Goal: Information Seeking & Learning: Find specific fact

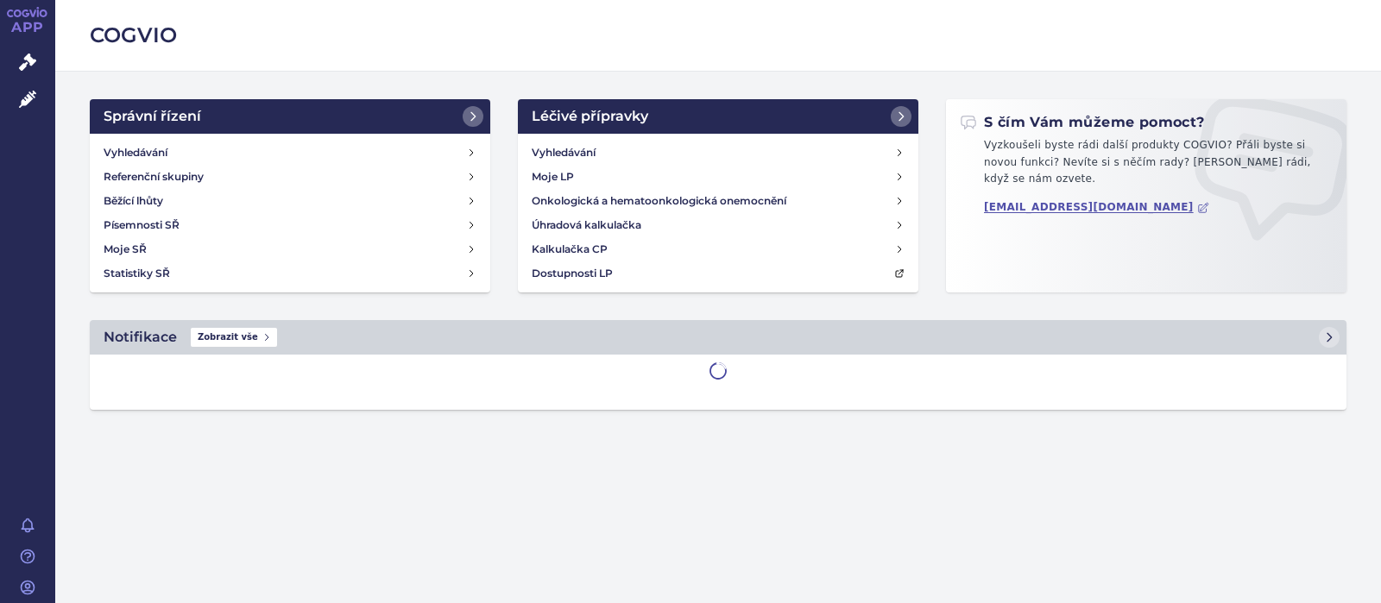
click at [125, 138] on div "Vyhledávání Referenční skupiny Běžící lhůty Písemnosti SŘ Moje SŘ Statistiky SŘ" at bounding box center [290, 213] width 401 height 159
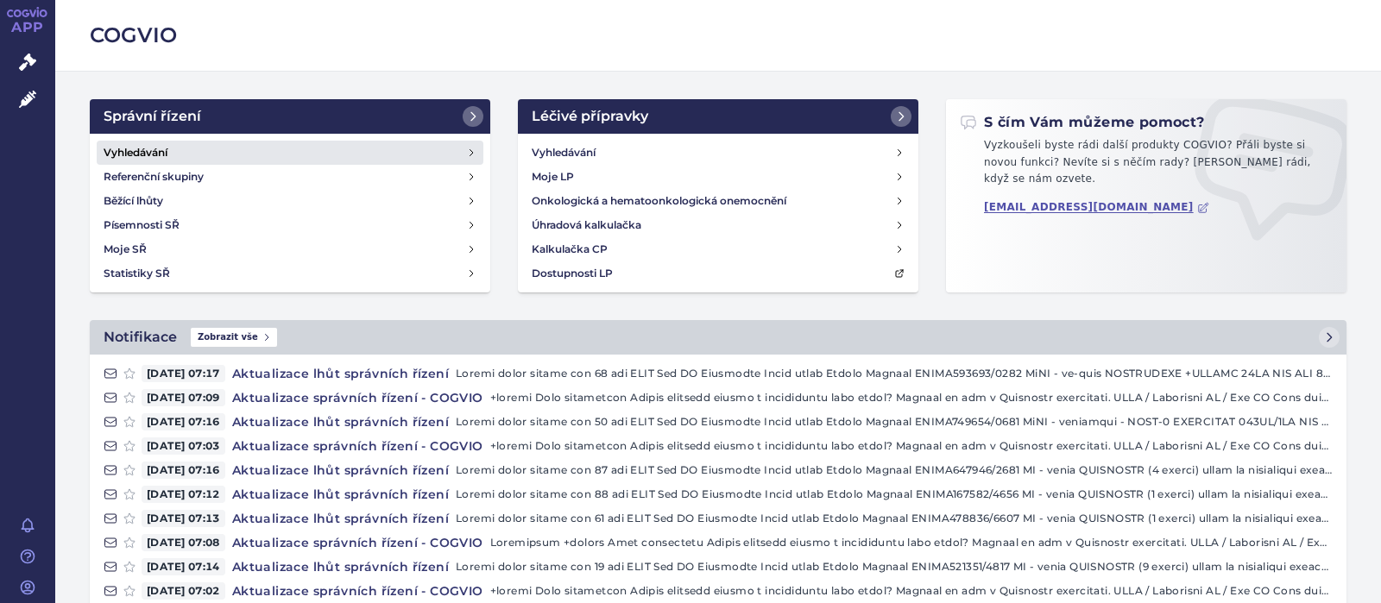
click at [129, 153] on h4 "Vyhledávání" at bounding box center [136, 152] width 64 height 17
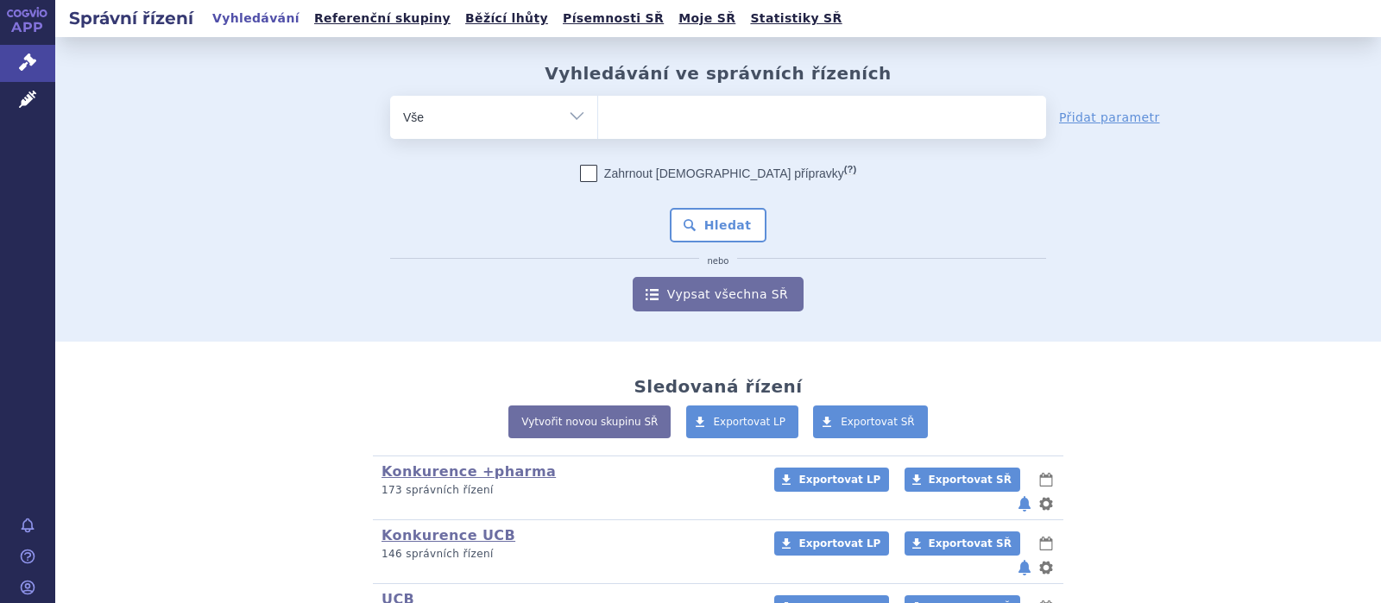
click at [689, 119] on ul at bounding box center [822, 114] width 448 height 36
click at [598, 119] on select at bounding box center [597, 116] width 1 height 43
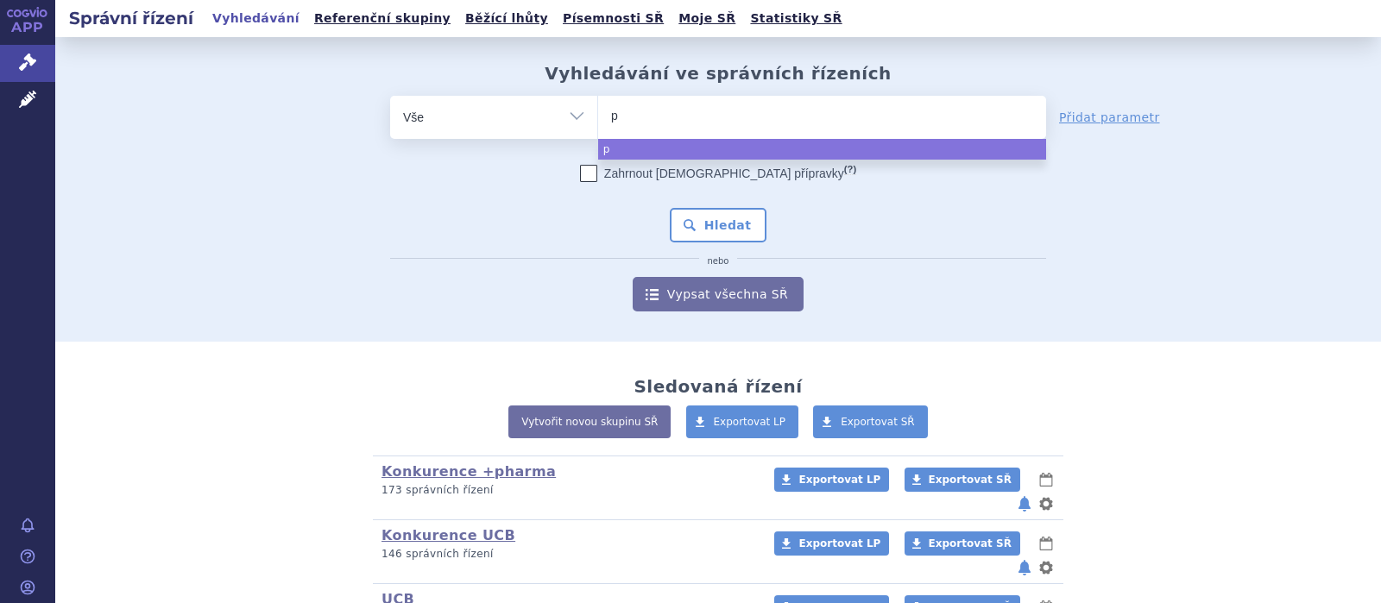
type input "pe"
type input "pey"
type input "peyo"
type input "peyon"
type input "peyona"
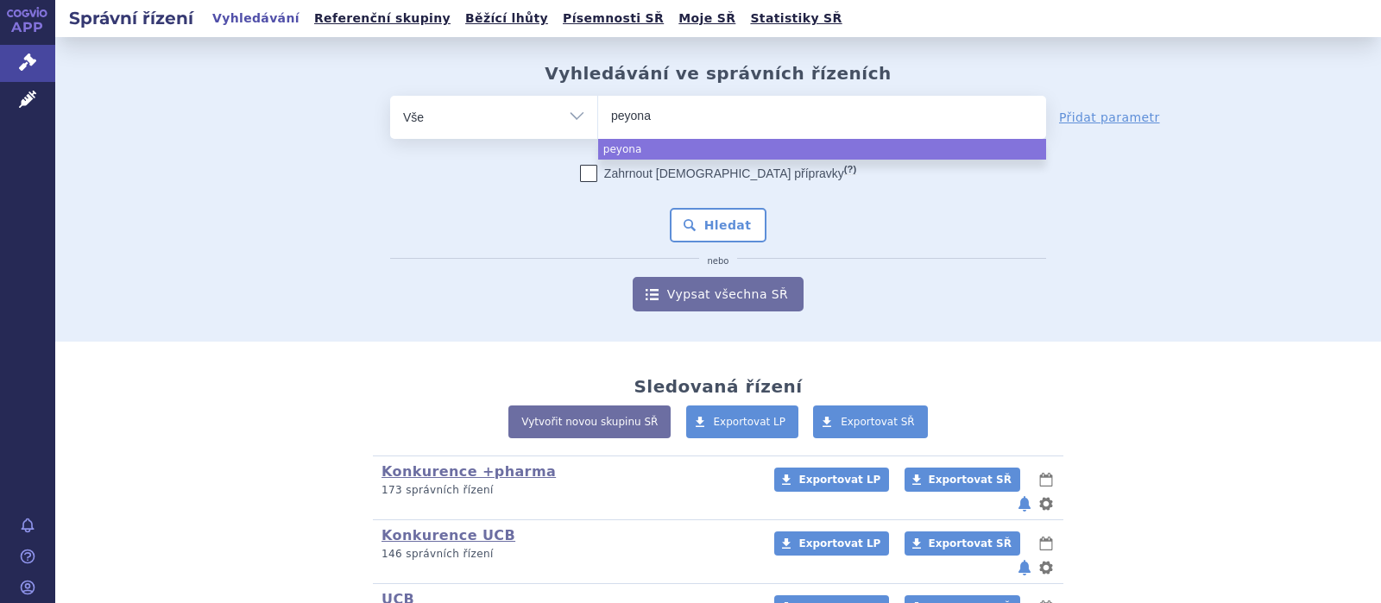
select select "peyona"
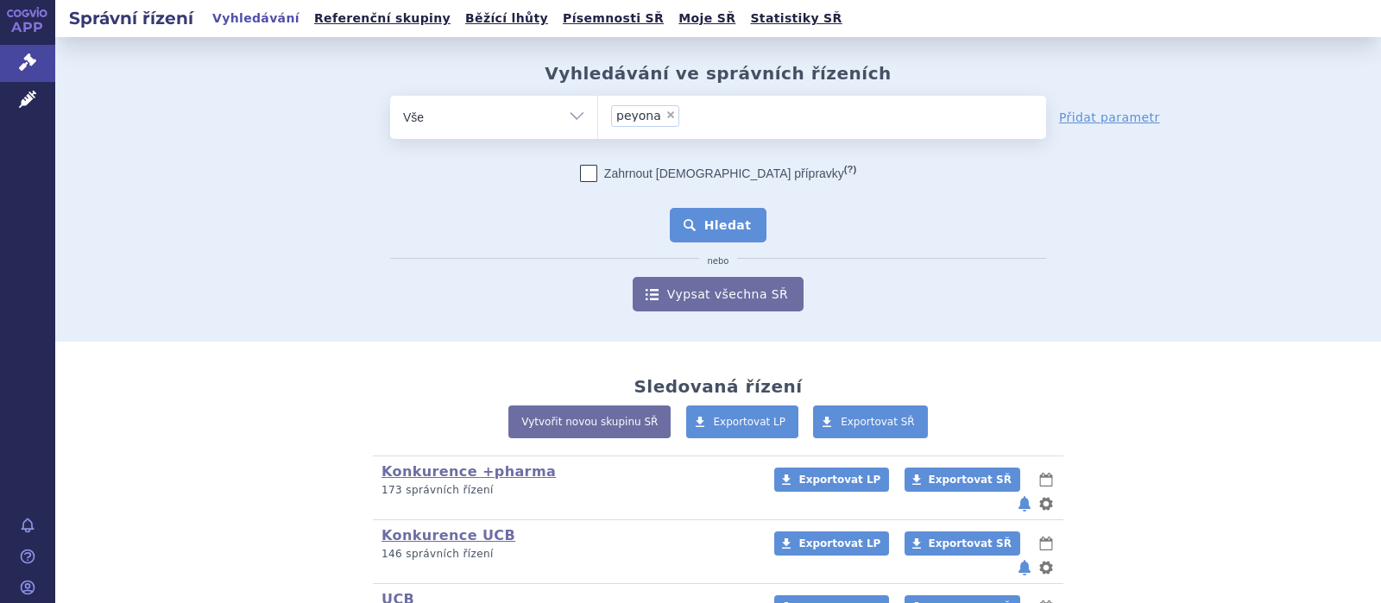
click at [710, 224] on button "Hledat" at bounding box center [719, 225] width 98 height 35
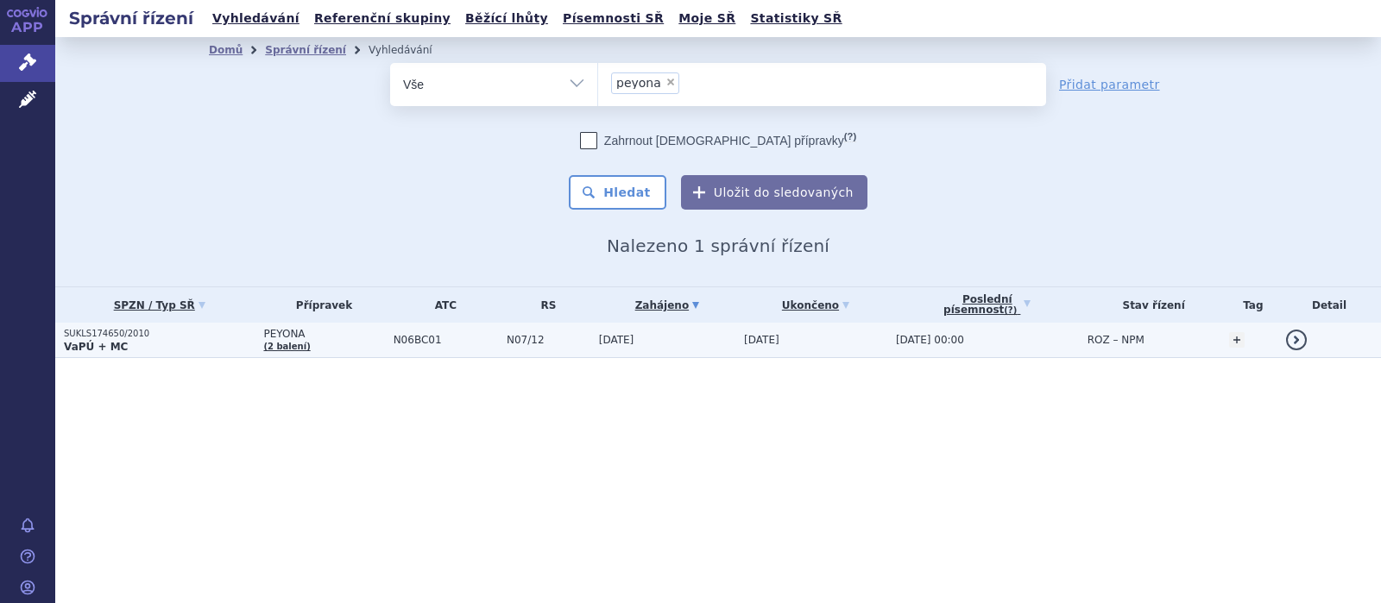
click at [130, 335] on p "SUKLS174650/2010" at bounding box center [159, 334] width 191 height 12
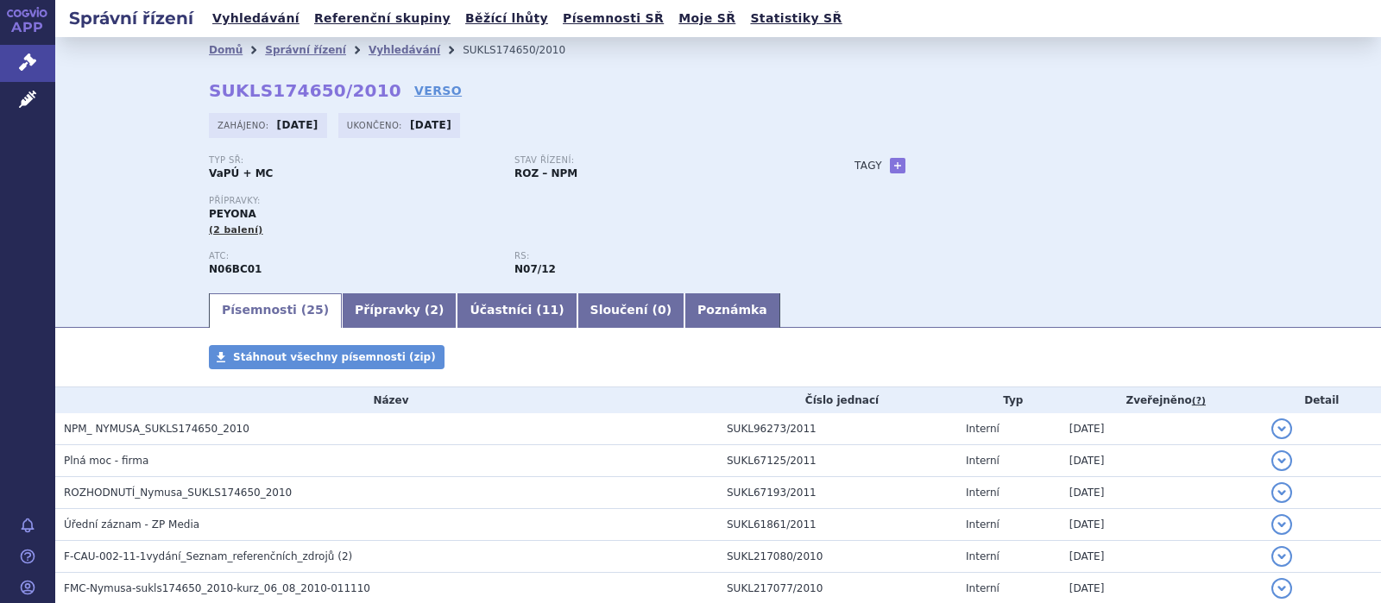
scroll to position [224, 0]
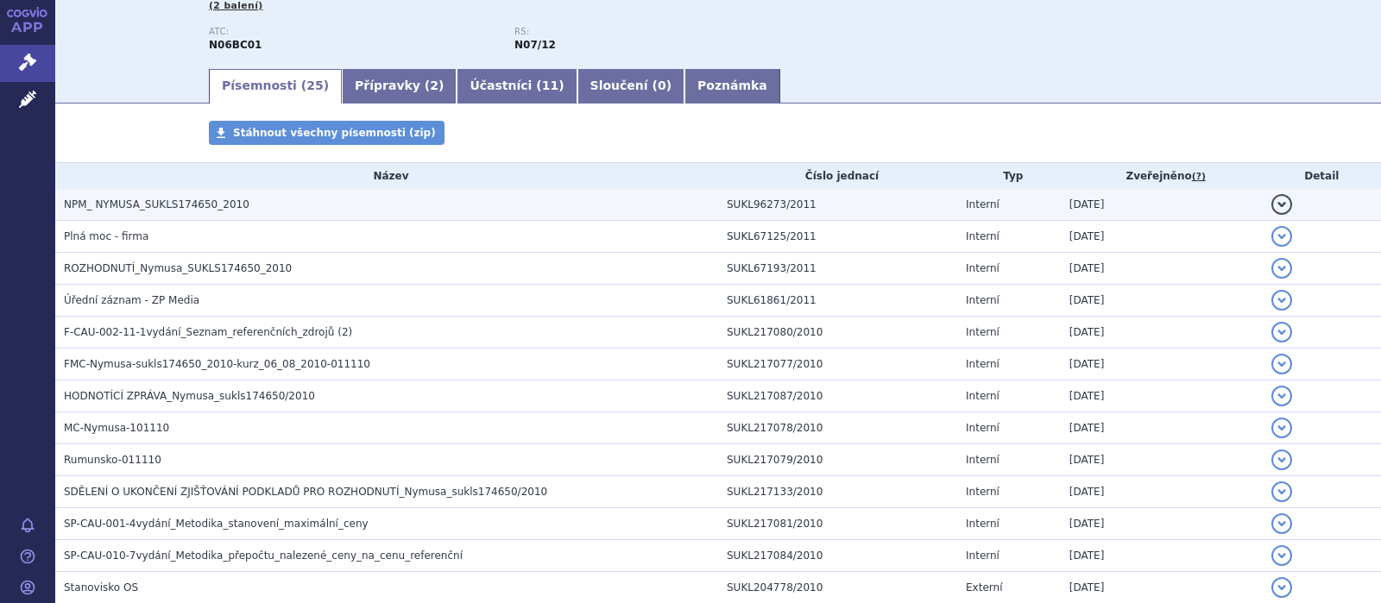
click at [186, 201] on span "NPM_ NYMUSA_SUKLS174650_2010" at bounding box center [157, 205] width 186 height 12
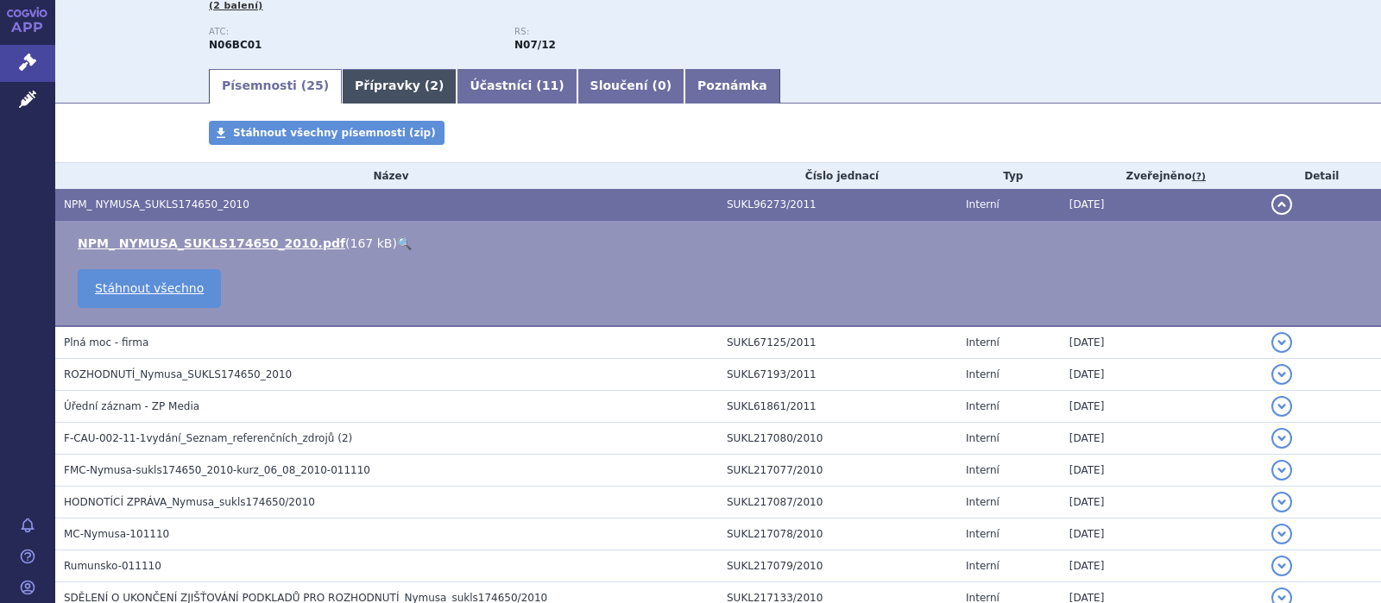
click at [361, 86] on link "Přípravky ( 2 )" at bounding box center [399, 86] width 115 height 35
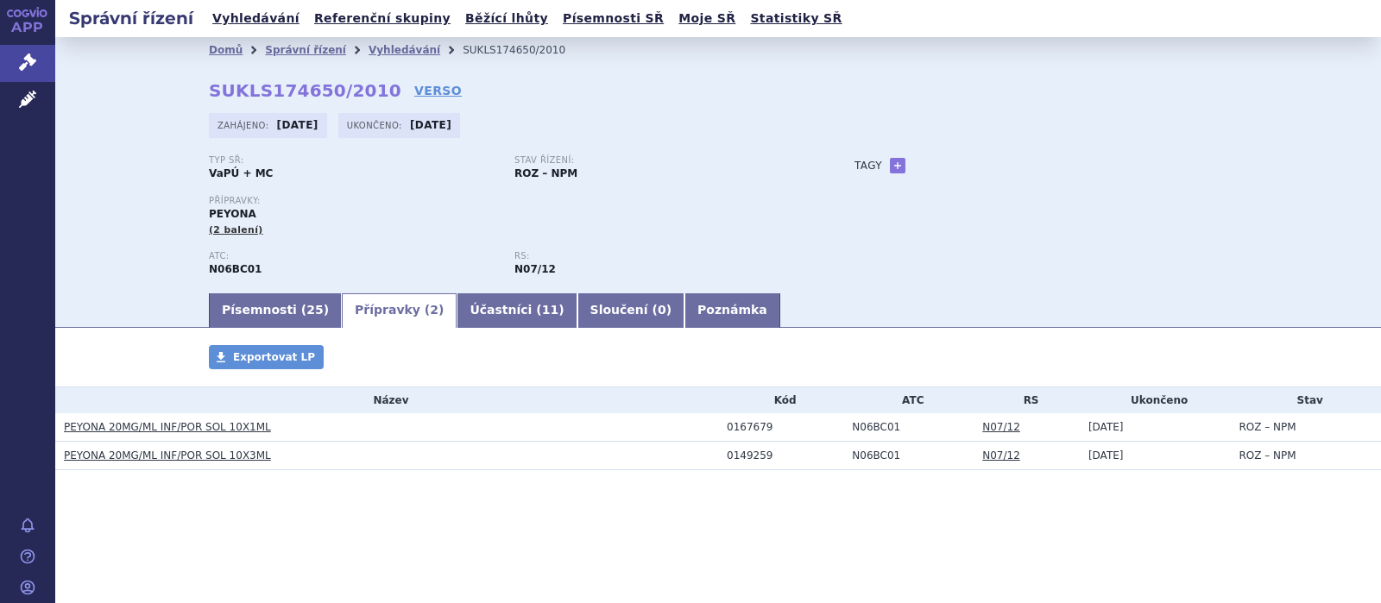
click at [153, 518] on section "Domů Správní řízení Vyhledávání SUKLS174650/2010 SUKLS174650/2010 VERSO Zahájen…" at bounding box center [718, 305] width 1326 height 537
click at [342, 307] on link "Přípravky ( 2 )" at bounding box center [399, 310] width 115 height 35
click at [279, 308] on link "Písemnosti ( 25 )" at bounding box center [275, 310] width 133 height 35
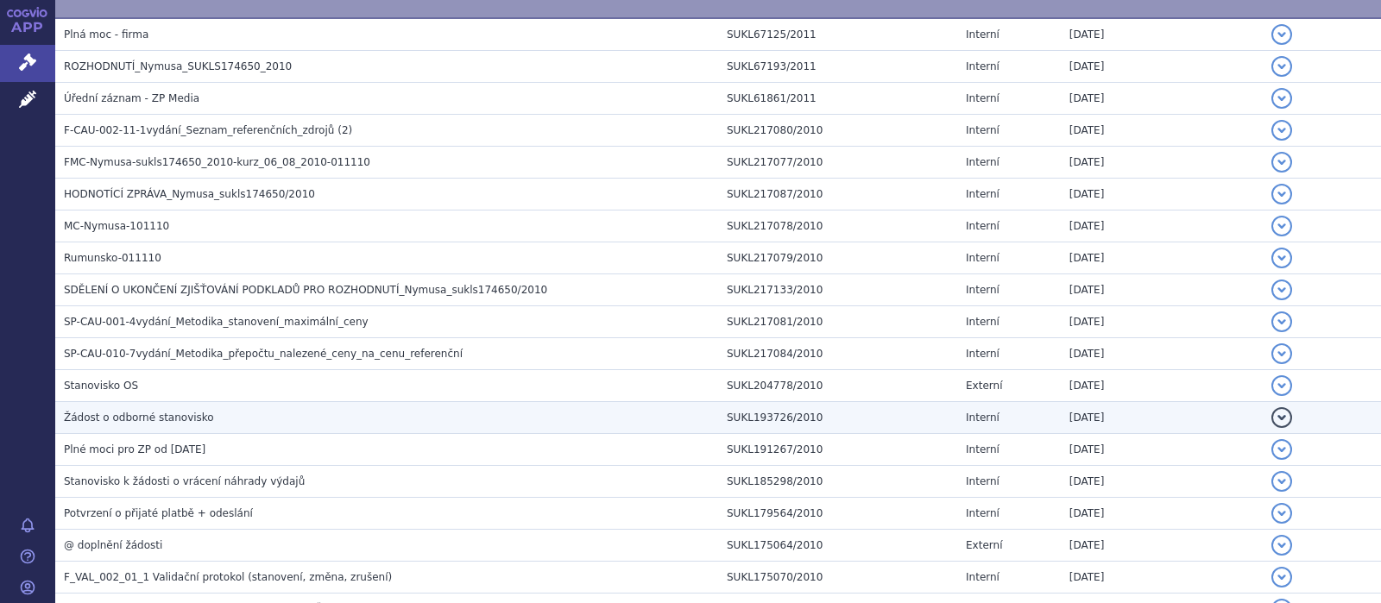
scroll to position [561, 0]
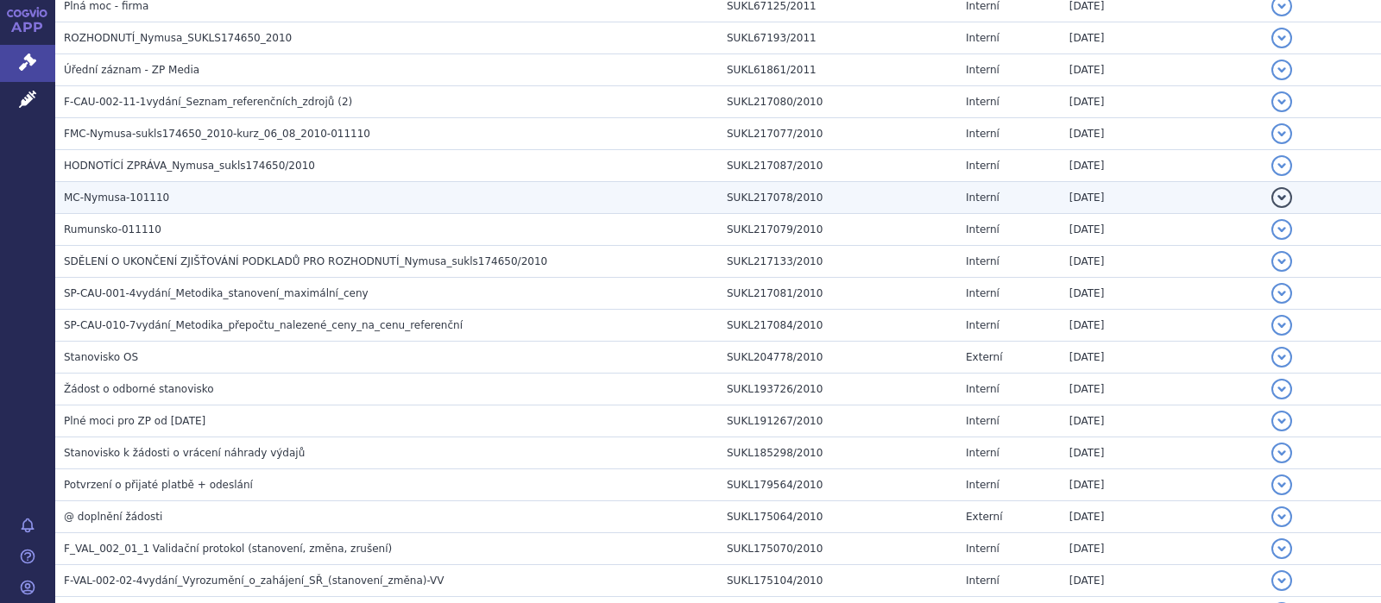
click at [123, 197] on span "MC-Nymusa-101110" at bounding box center [116, 198] width 105 height 12
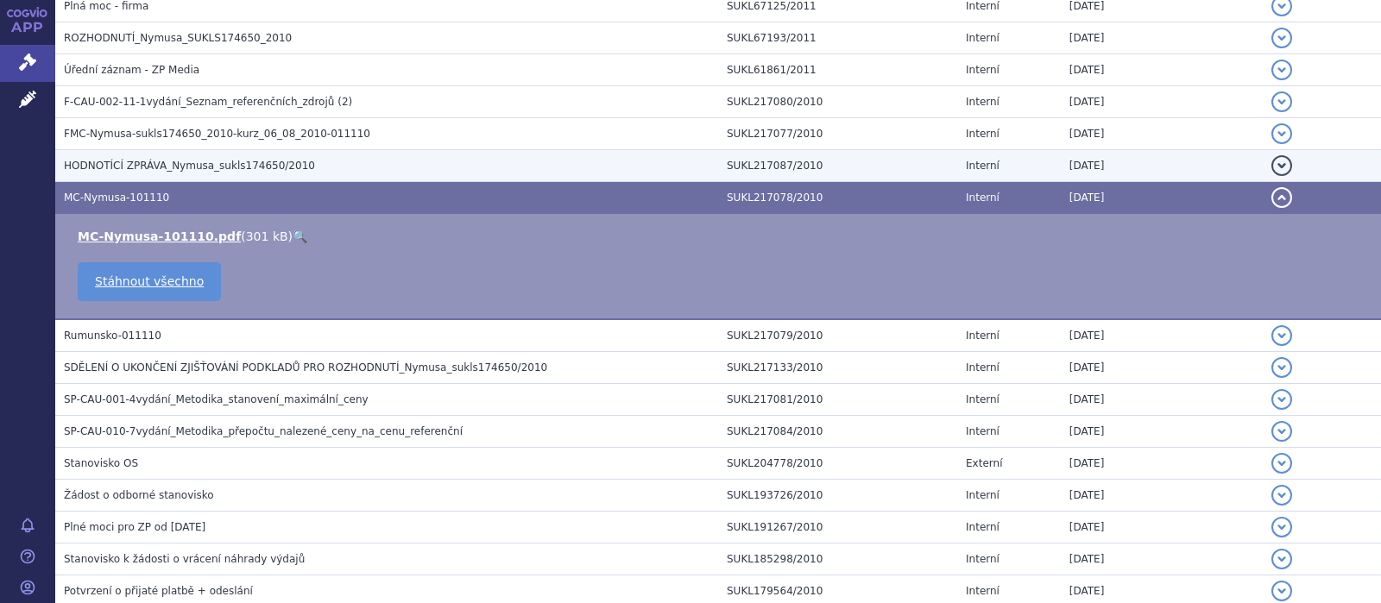
click at [234, 162] on span "HODNOTÍCÍ ZPRÁVA_Nymusa_sukls174650/2010" at bounding box center [189, 166] width 251 height 12
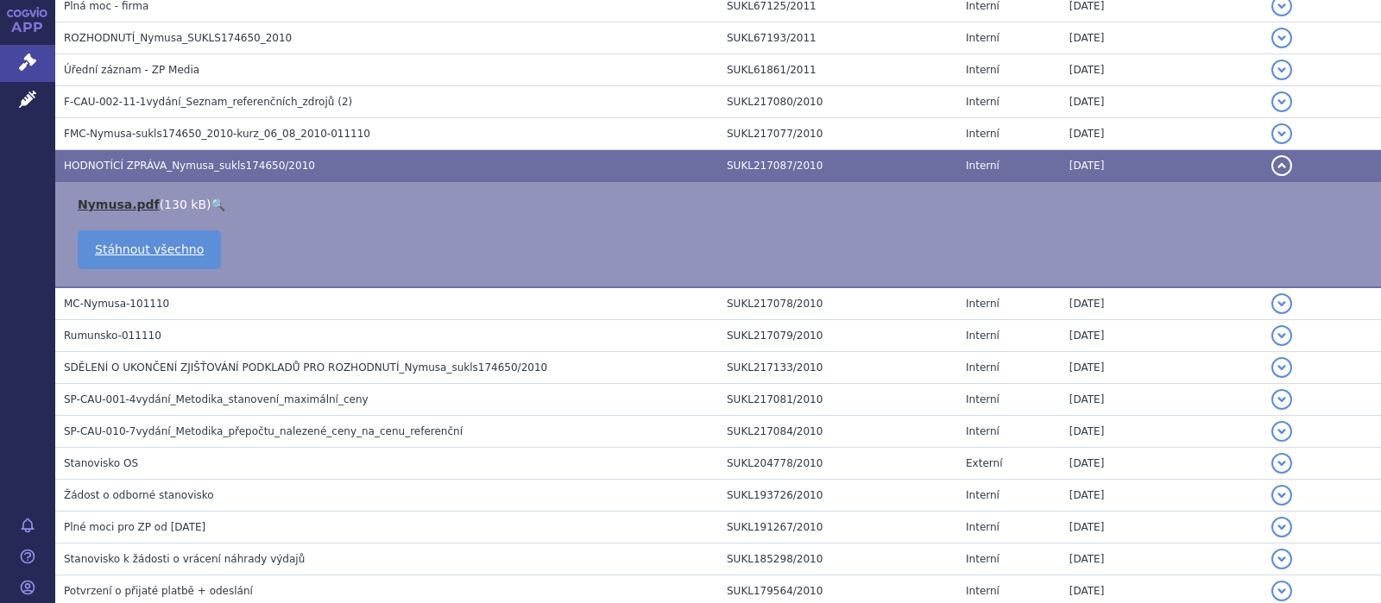
click at [109, 205] on link "Nymusa.pdf" at bounding box center [119, 205] width 82 height 14
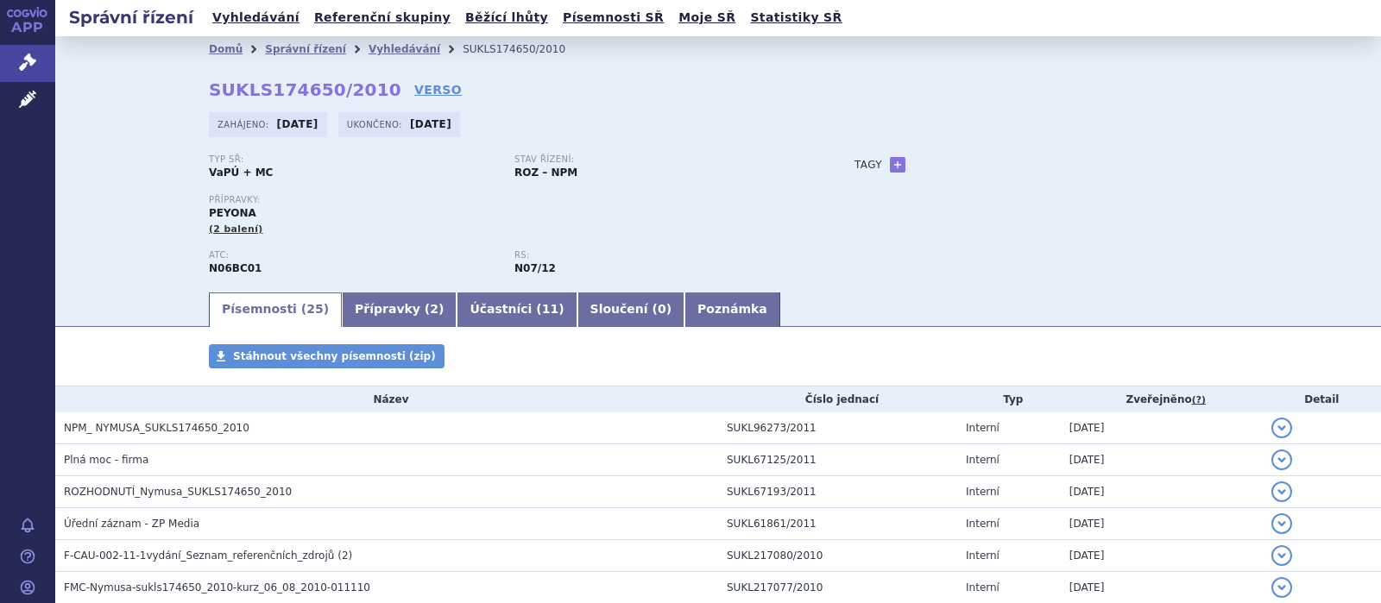
scroll to position [0, 0]
click at [378, 309] on link "Přípravky ( 2 )" at bounding box center [399, 310] width 115 height 35
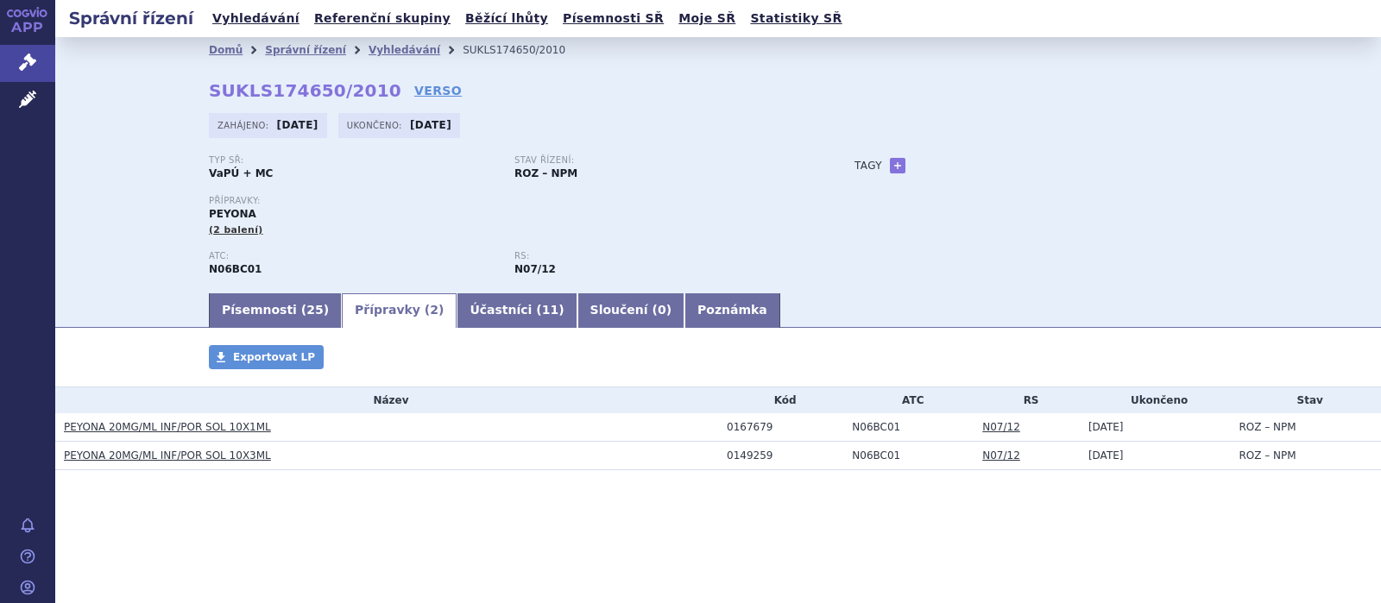
click at [167, 426] on link "PEYONA 20MG/ML INF/POR SOL 10X1ML" at bounding box center [167, 427] width 207 height 12
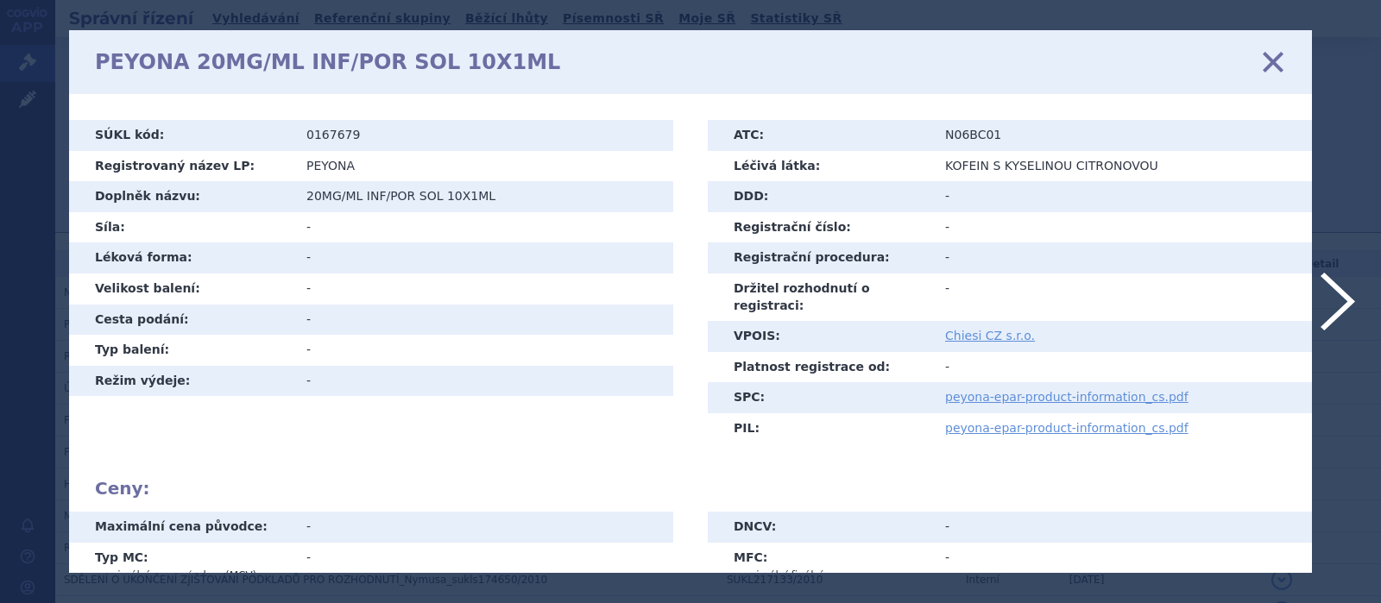
click at [1272, 64] on icon at bounding box center [1273, 62] width 36 height 36
